Goal: Navigation & Orientation: Find specific page/section

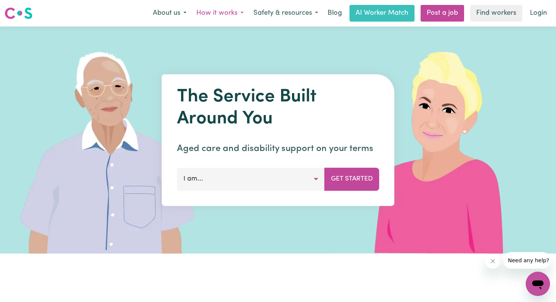
click at [232, 14] on button "How it works" at bounding box center [219, 13] width 57 height 16
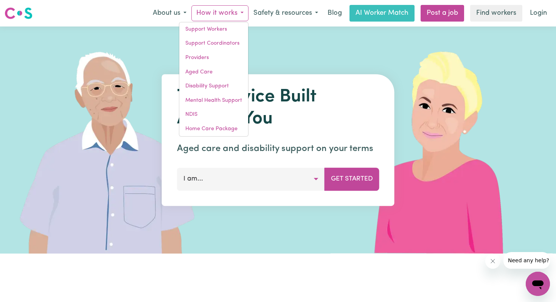
click at [232, 14] on button "How it works" at bounding box center [219, 13] width 57 height 16
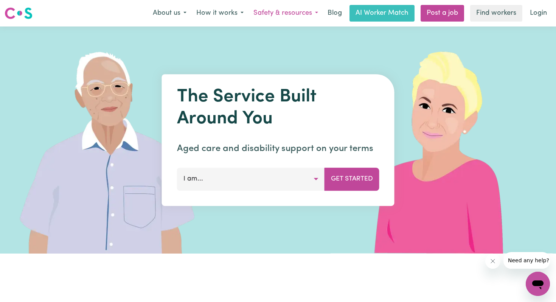
click at [288, 14] on button "Safety & resources" at bounding box center [285, 13] width 74 height 16
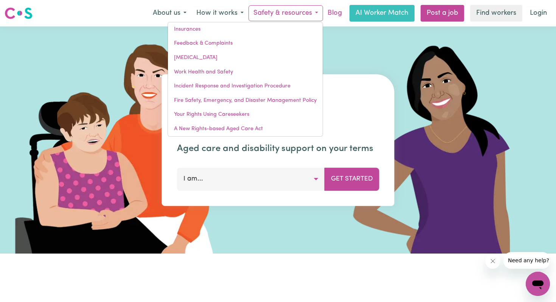
click at [333, 10] on link "Blog" at bounding box center [334, 13] width 23 height 17
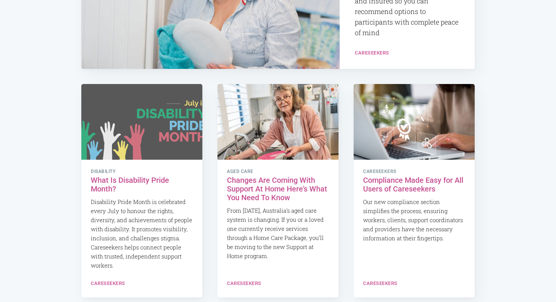
scroll to position [245, 0]
